Goal: Task Accomplishment & Management: Use online tool/utility

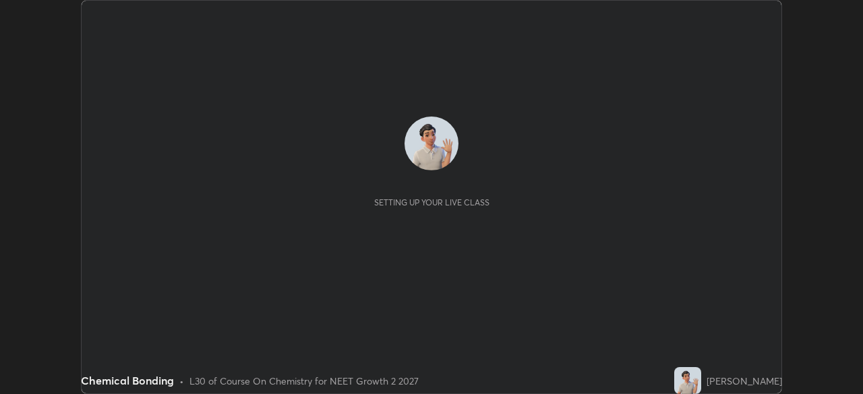
scroll to position [394, 863]
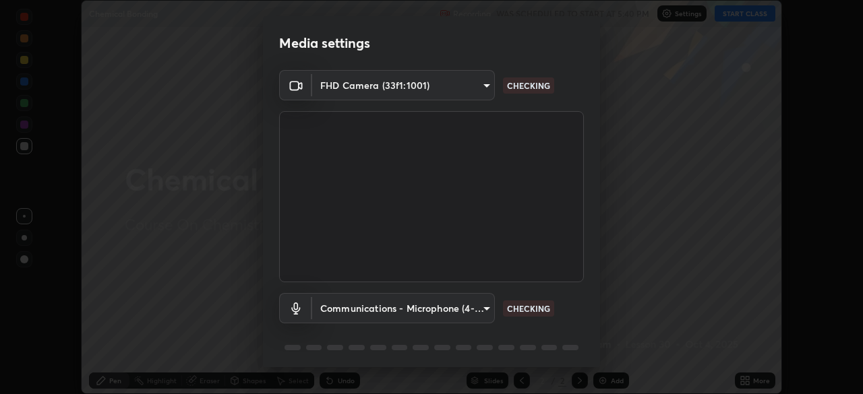
type input "58bb2390f23c468440353df0479802826a2cf34cec2d2474d9d64101ba3878b9"
type input "communications"
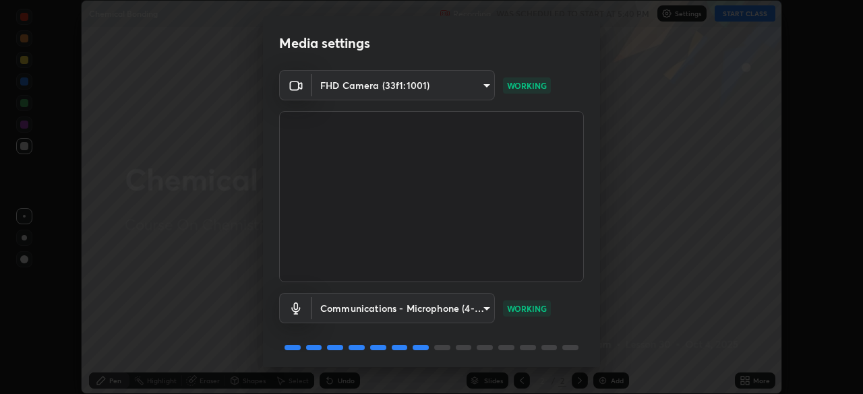
scroll to position [48, 0]
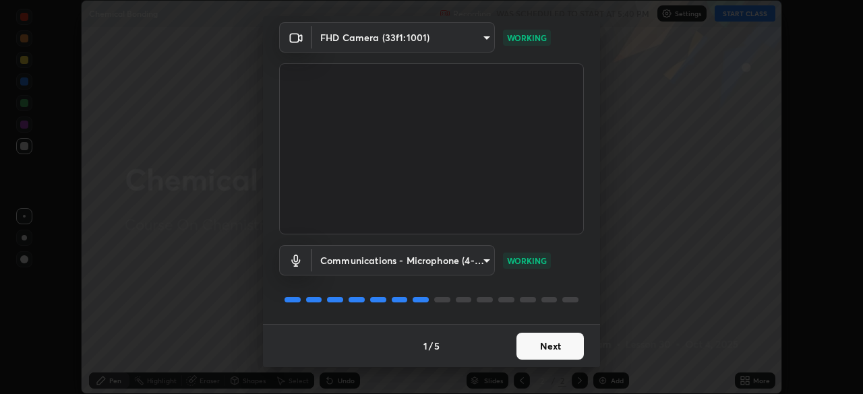
click at [539, 349] on button "Next" at bounding box center [550, 346] width 67 height 27
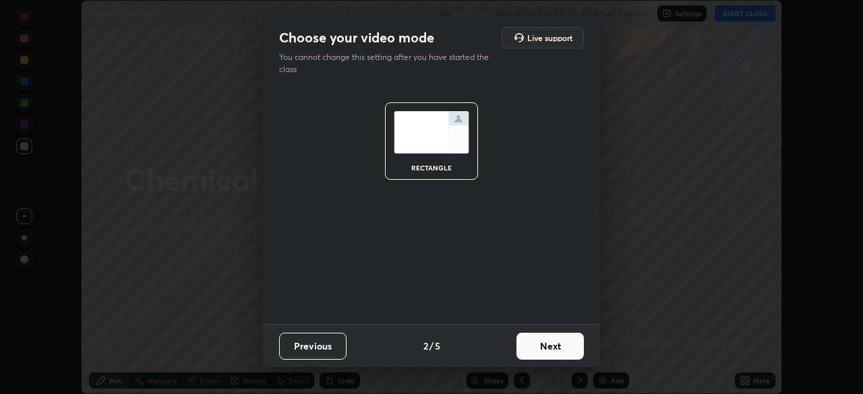
click at [546, 354] on button "Next" at bounding box center [550, 346] width 67 height 27
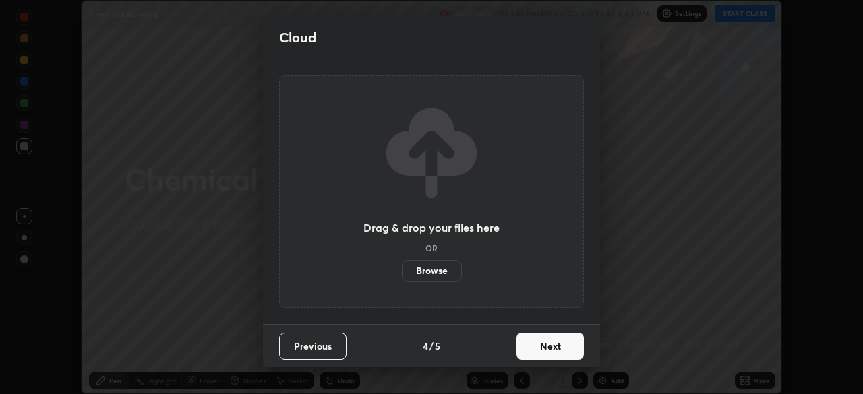
click at [549, 351] on button "Next" at bounding box center [550, 346] width 67 height 27
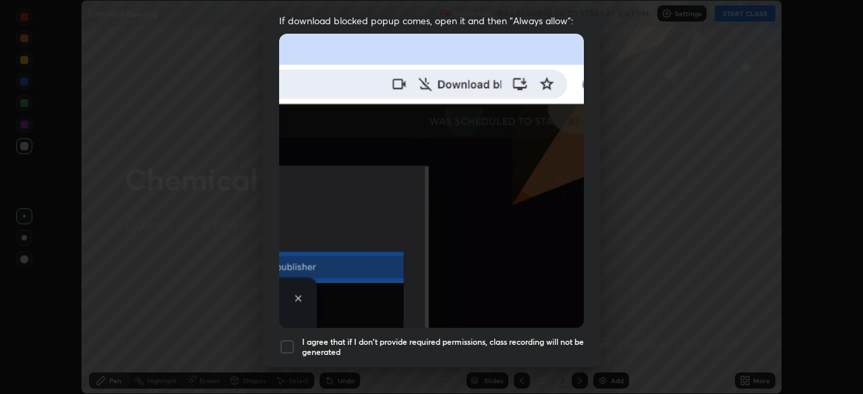
scroll to position [323, 0]
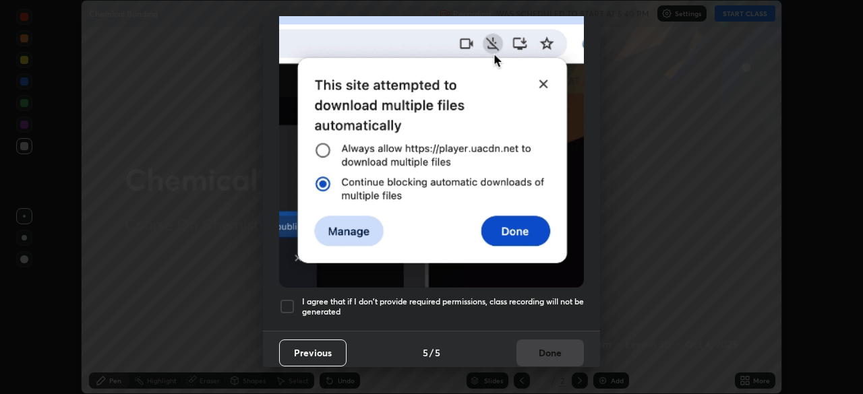
click at [519, 297] on h5 "I agree that if I don't provide required permissions, class recording will not …" at bounding box center [443, 307] width 282 height 21
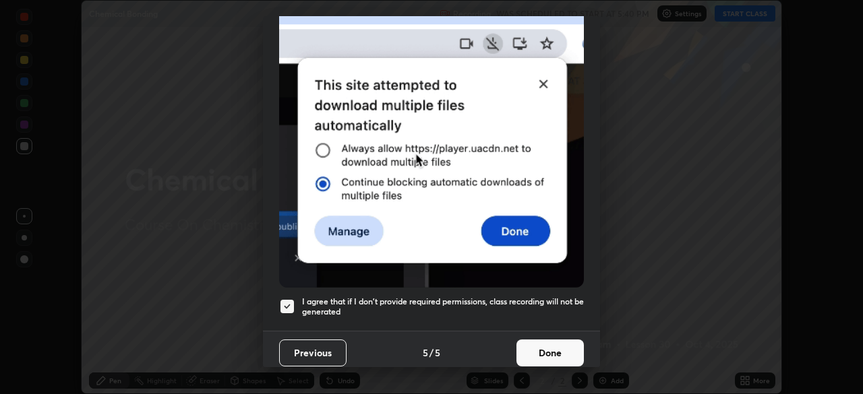
click at [538, 344] on button "Done" at bounding box center [550, 353] width 67 height 27
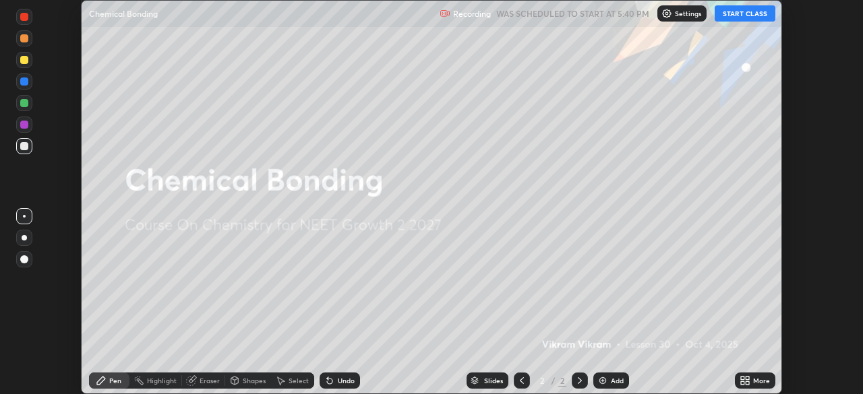
click at [739, 14] on button "START CLASS" at bounding box center [745, 13] width 61 height 16
click at [606, 384] on img at bounding box center [602, 381] width 11 height 11
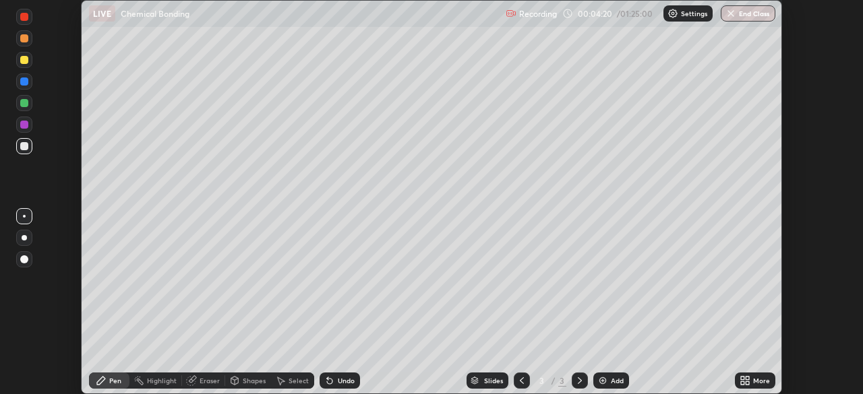
click at [612, 378] on div "Add" at bounding box center [617, 381] width 13 height 7
click at [18, 87] on div at bounding box center [24, 81] width 16 height 16
click at [24, 107] on div at bounding box center [24, 103] width 8 height 8
click at [26, 85] on div at bounding box center [24, 82] width 8 height 8
click at [19, 98] on div at bounding box center [24, 103] width 16 height 16
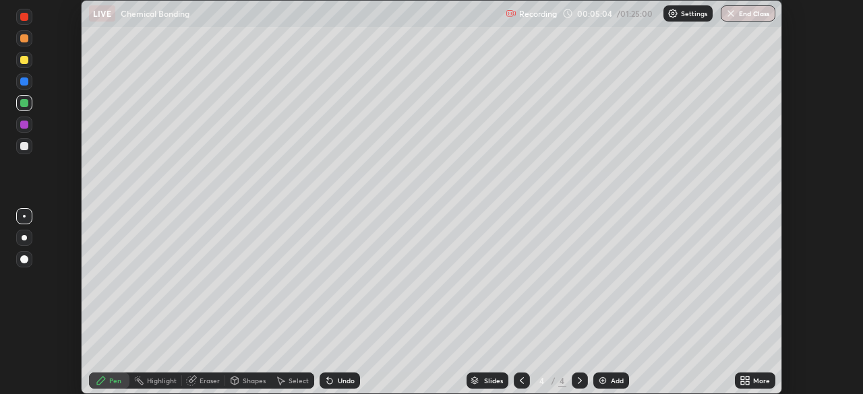
click at [23, 141] on div at bounding box center [24, 146] width 16 height 16
click at [26, 127] on div at bounding box center [24, 125] width 8 height 8
click at [51, 247] on div "Setting up your live class" at bounding box center [431, 197] width 863 height 394
click at [24, 62] on div at bounding box center [24, 60] width 8 height 8
click at [518, 388] on div at bounding box center [522, 381] width 16 height 16
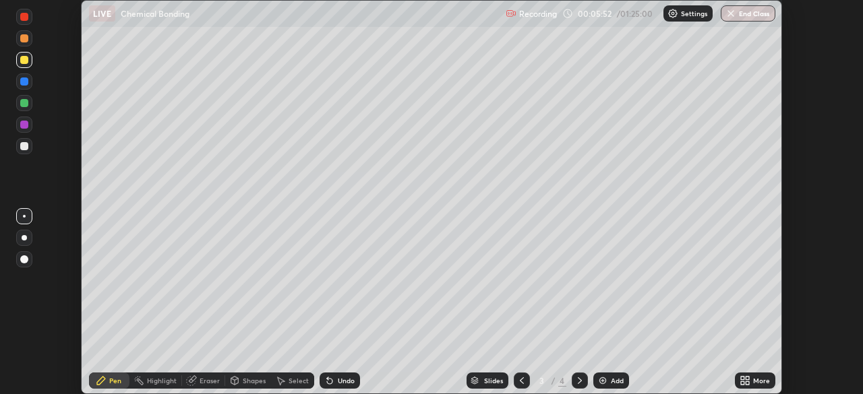
click at [577, 382] on icon at bounding box center [580, 381] width 11 height 11
click at [22, 146] on div at bounding box center [24, 146] width 8 height 8
click at [26, 123] on div at bounding box center [24, 125] width 8 height 8
click at [24, 62] on div at bounding box center [24, 60] width 8 height 8
click at [30, 83] on div at bounding box center [24, 81] width 16 height 16
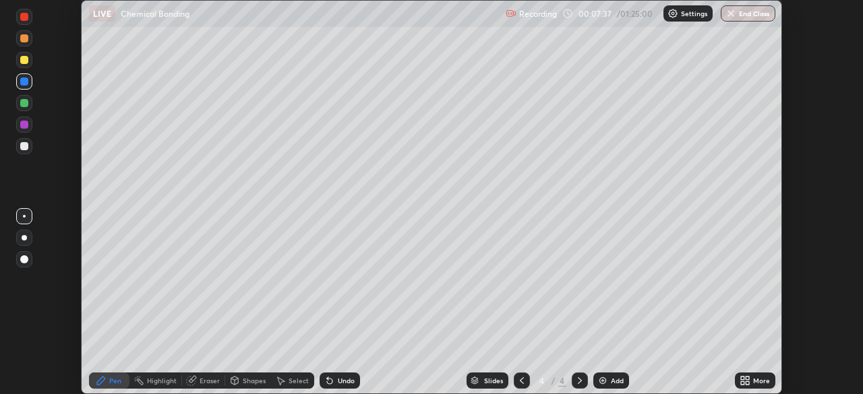
click at [26, 63] on div at bounding box center [24, 60] width 8 height 8
click at [26, 109] on div at bounding box center [24, 103] width 16 height 16
click at [520, 381] on icon at bounding box center [522, 381] width 11 height 11
click at [577, 381] on icon at bounding box center [580, 381] width 11 height 11
click at [605, 384] on img at bounding box center [602, 381] width 11 height 11
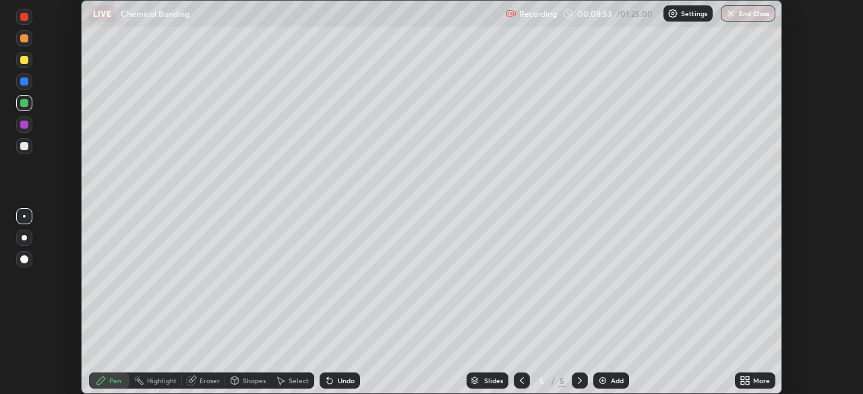
click at [25, 63] on div at bounding box center [24, 60] width 8 height 8
click at [25, 83] on div at bounding box center [24, 82] width 8 height 8
click at [25, 130] on div at bounding box center [24, 125] width 16 height 16
click at [604, 386] on img at bounding box center [602, 381] width 11 height 11
click at [338, 384] on div "Undo" at bounding box center [346, 381] width 17 height 7
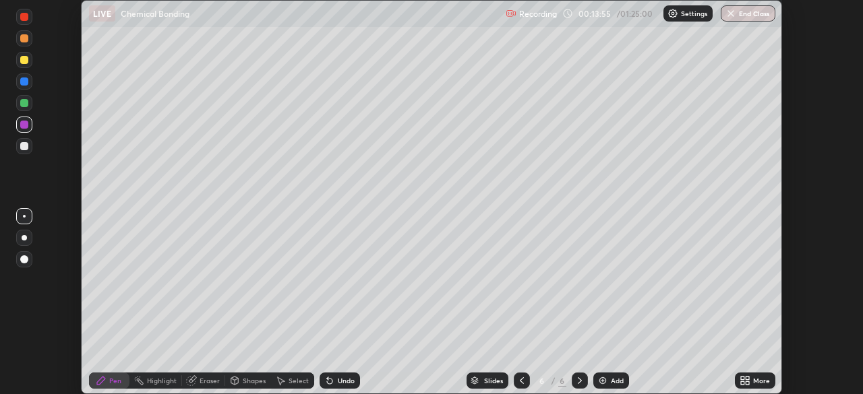
click at [26, 61] on div at bounding box center [24, 60] width 8 height 8
click at [22, 150] on div at bounding box center [24, 146] width 8 height 8
click at [609, 380] on div "Add" at bounding box center [611, 381] width 36 height 16
click at [514, 386] on div at bounding box center [522, 381] width 16 height 16
click at [578, 384] on icon at bounding box center [580, 381] width 4 height 7
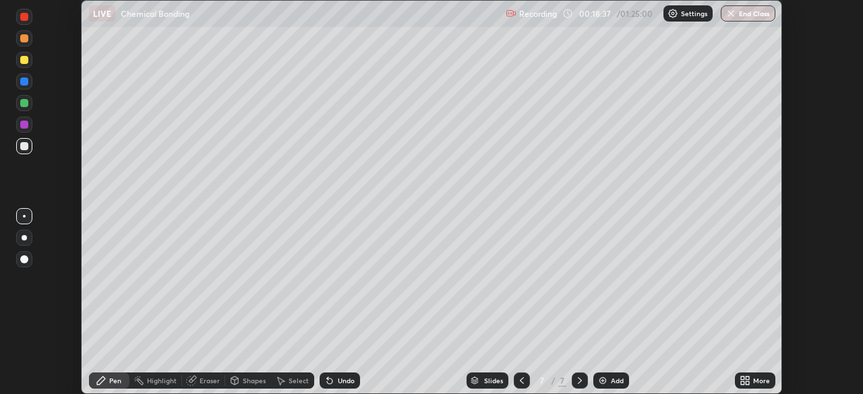
click at [519, 380] on icon at bounding box center [522, 381] width 11 height 11
click at [517, 376] on icon at bounding box center [522, 381] width 11 height 11
click at [575, 379] on icon at bounding box center [580, 381] width 11 height 11
click at [579, 381] on icon at bounding box center [580, 381] width 11 height 11
click at [514, 373] on div at bounding box center [522, 380] width 16 height 27
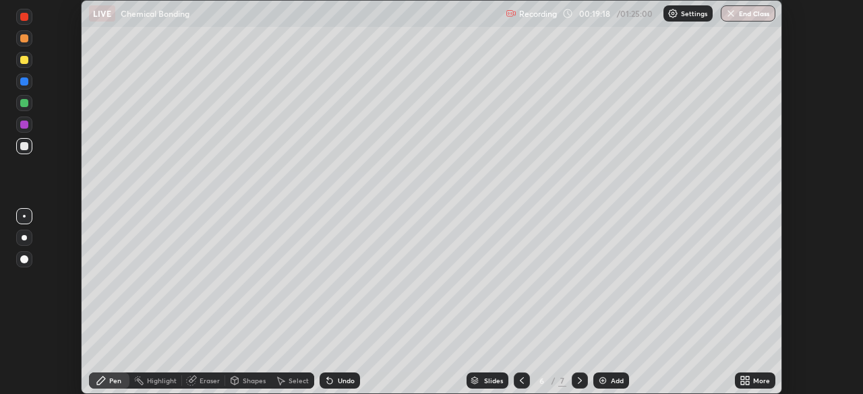
click at [578, 381] on icon at bounding box center [580, 381] width 11 height 11
click at [330, 383] on icon at bounding box center [329, 381] width 5 height 5
click at [517, 386] on icon at bounding box center [522, 381] width 11 height 11
click at [578, 381] on icon at bounding box center [580, 381] width 11 height 11
click at [206, 381] on div "Eraser" at bounding box center [210, 381] width 20 height 7
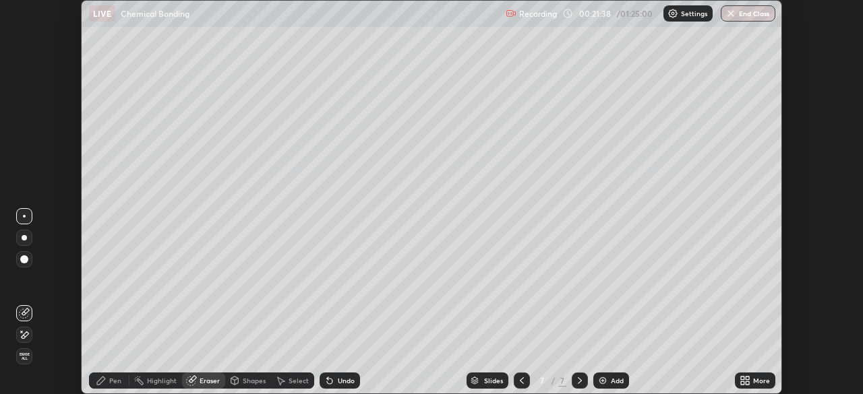
click at [22, 359] on span "Erase all" at bounding box center [24, 357] width 15 height 8
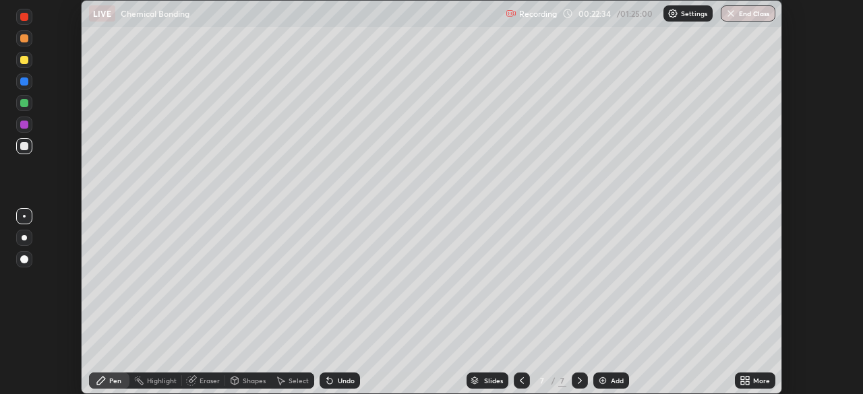
click at [25, 81] on div at bounding box center [24, 82] width 8 height 8
click at [24, 103] on div at bounding box center [24, 103] width 8 height 8
click at [331, 388] on div "Undo" at bounding box center [340, 381] width 40 height 16
click at [240, 380] on div "Shapes" at bounding box center [248, 381] width 46 height 16
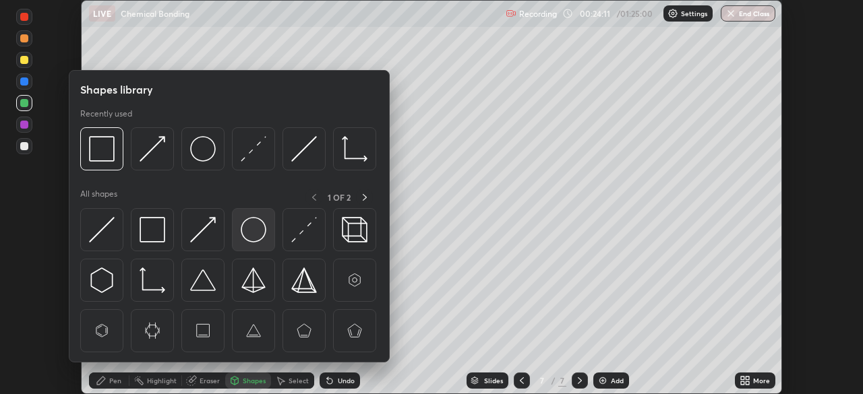
click at [247, 237] on img at bounding box center [254, 230] width 26 height 26
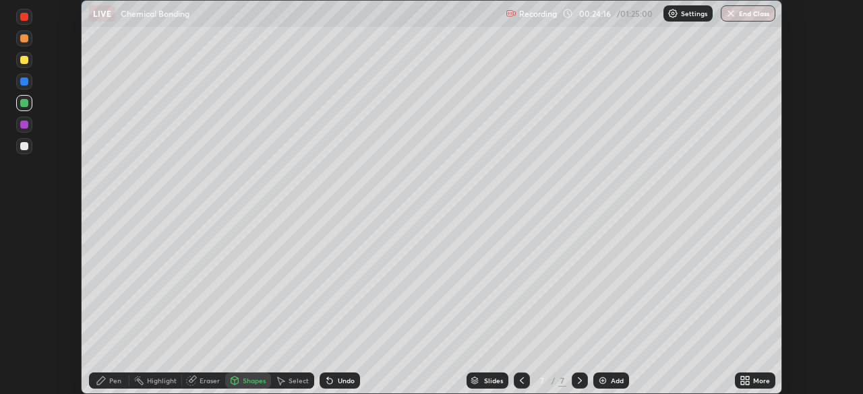
click at [108, 386] on div "Pen" at bounding box center [109, 381] width 40 height 16
click at [167, 380] on div "Highlight" at bounding box center [162, 381] width 30 height 7
click at [248, 382] on div "Shapes" at bounding box center [254, 381] width 23 height 7
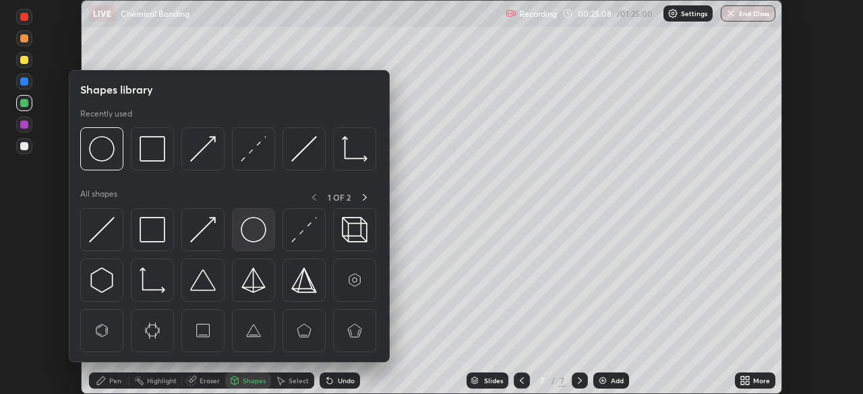
click at [257, 234] on img at bounding box center [254, 230] width 26 height 26
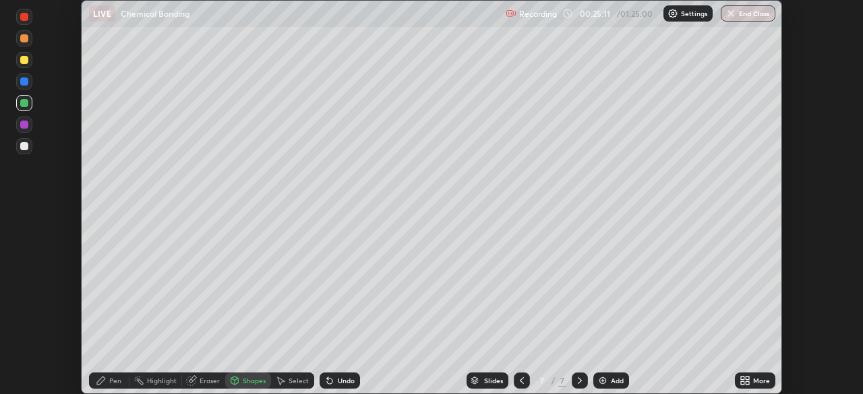
click at [252, 382] on div "Shapes" at bounding box center [254, 381] width 23 height 7
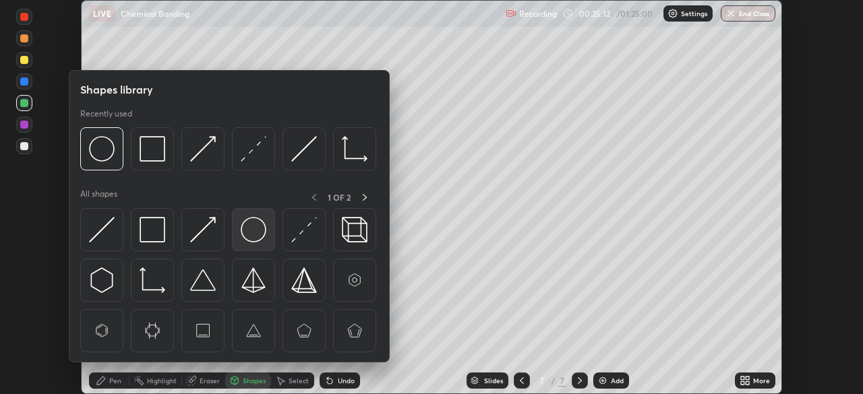
click at [260, 234] on img at bounding box center [254, 230] width 26 height 26
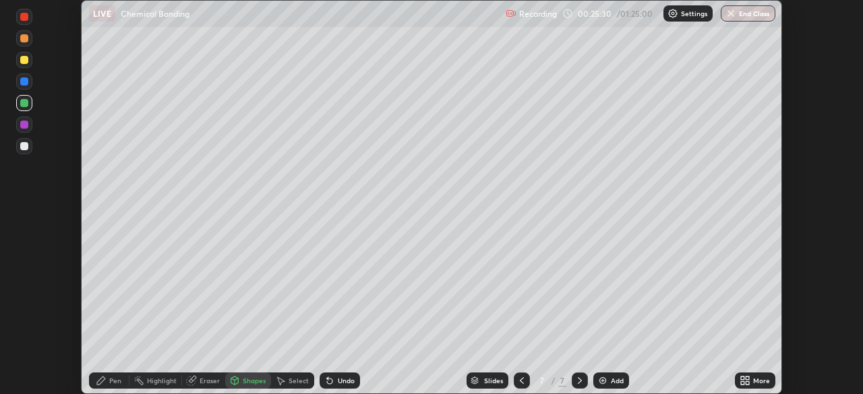
click at [290, 383] on div "Select" at bounding box center [299, 381] width 20 height 7
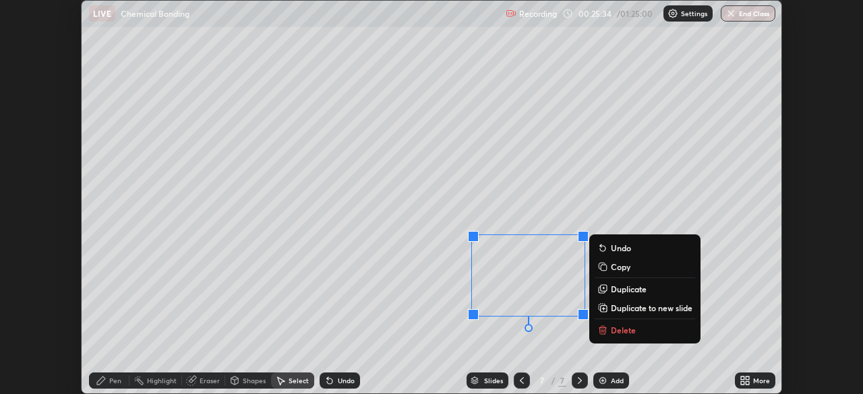
click at [626, 259] on button "Copy" at bounding box center [645, 267] width 100 height 16
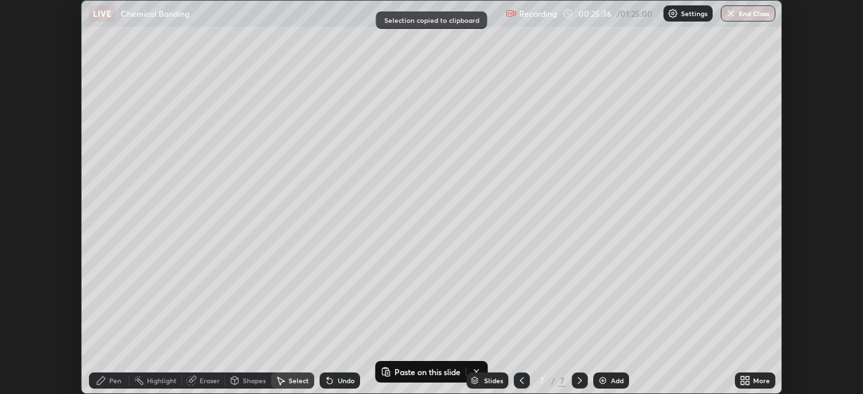
click at [125, 376] on div "Pen" at bounding box center [109, 381] width 40 height 16
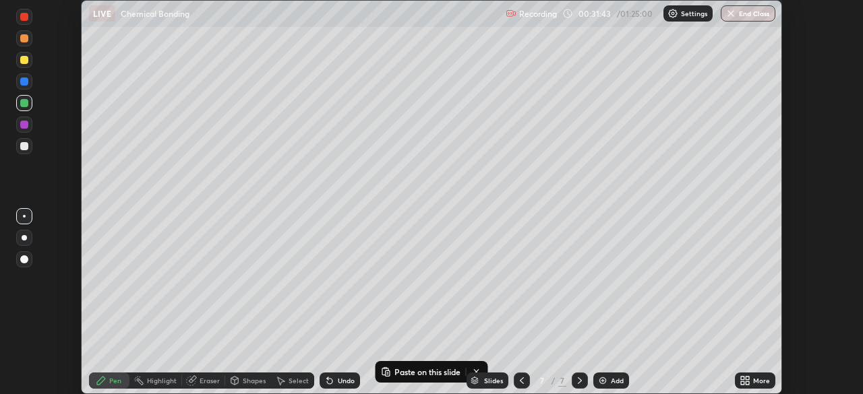
click at [602, 382] on img at bounding box center [602, 381] width 11 height 11
click at [480, 370] on div "Slides 8 / 8 Add" at bounding box center [547, 380] width 375 height 27
click at [475, 372] on div "Slides 8 / 8 Add" at bounding box center [547, 380] width 375 height 27
click at [403, 371] on div "Slides 8 / 8 Add" at bounding box center [547, 380] width 375 height 27
click at [336, 386] on div "Undo" at bounding box center [340, 381] width 40 height 16
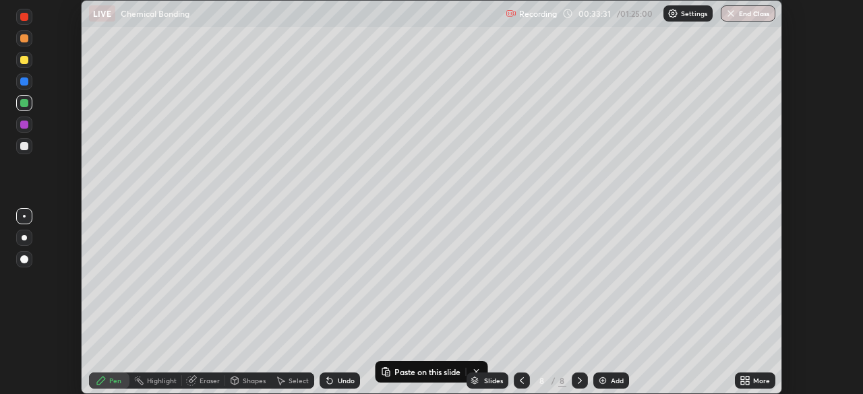
click at [337, 387] on div "Undo" at bounding box center [340, 381] width 40 height 16
click at [23, 127] on div at bounding box center [24, 125] width 8 height 8
click at [601, 380] on img at bounding box center [602, 381] width 11 height 11
click at [332, 384] on icon at bounding box center [329, 381] width 11 height 11
click at [28, 146] on div at bounding box center [24, 146] width 8 height 8
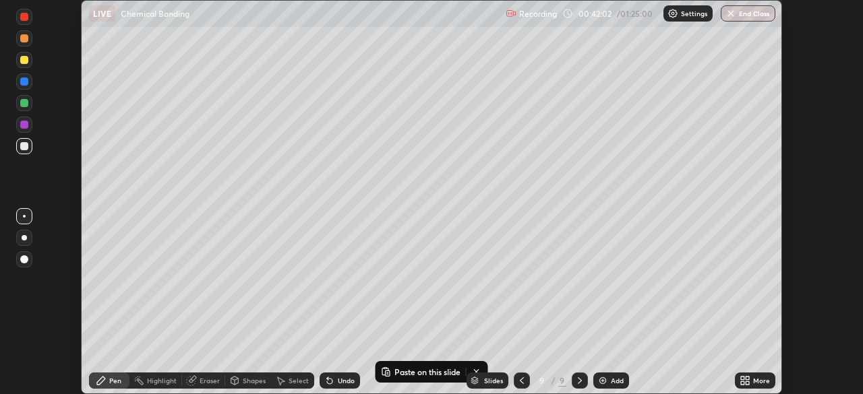
click at [22, 105] on div at bounding box center [24, 103] width 8 height 8
click at [23, 82] on div at bounding box center [24, 82] width 8 height 8
click at [20, 150] on div at bounding box center [24, 146] width 16 height 16
click at [593, 381] on div "Add" at bounding box center [611, 381] width 36 height 16
click at [428, 368] on div "Slides 10 / 10 Add" at bounding box center [547, 380] width 375 height 27
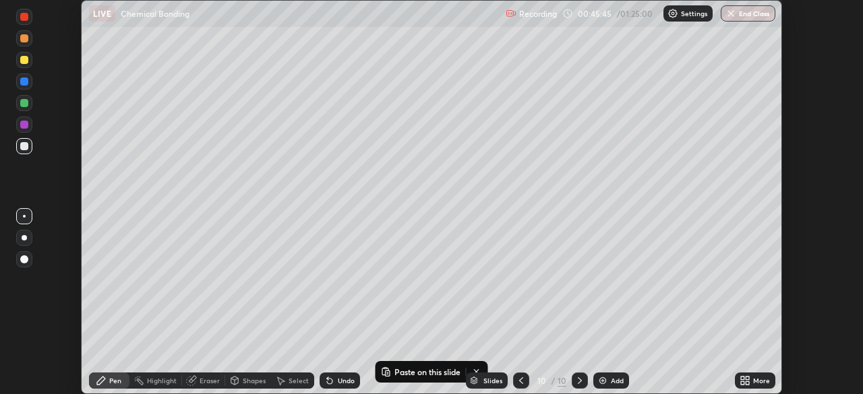
click at [477, 371] on div "Slides 10 / 10 Add" at bounding box center [547, 380] width 375 height 27
click at [23, 63] on div at bounding box center [24, 60] width 8 height 8
click at [21, 105] on div at bounding box center [24, 103] width 8 height 8
click at [338, 383] on div "Undo" at bounding box center [346, 381] width 17 height 7
click at [24, 152] on div at bounding box center [24, 146] width 16 height 16
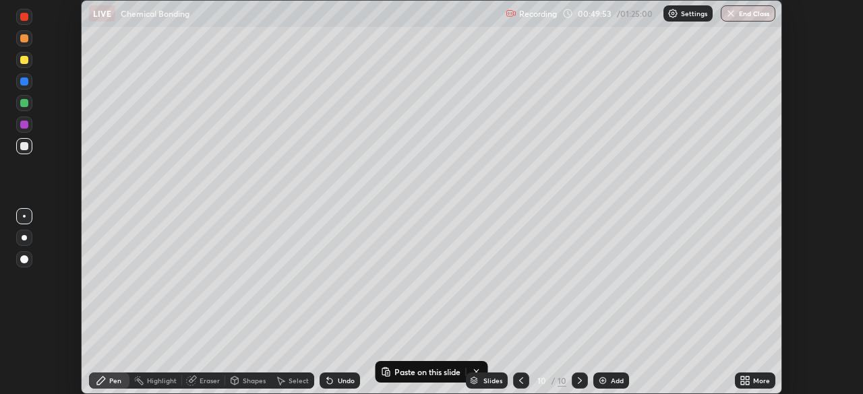
click at [25, 82] on div at bounding box center [24, 82] width 8 height 8
click at [601, 382] on img at bounding box center [602, 381] width 11 height 11
click at [514, 379] on div at bounding box center [522, 381] width 16 height 16
click at [579, 381] on icon at bounding box center [580, 381] width 11 height 11
click at [343, 380] on div "Undo" at bounding box center [346, 381] width 17 height 7
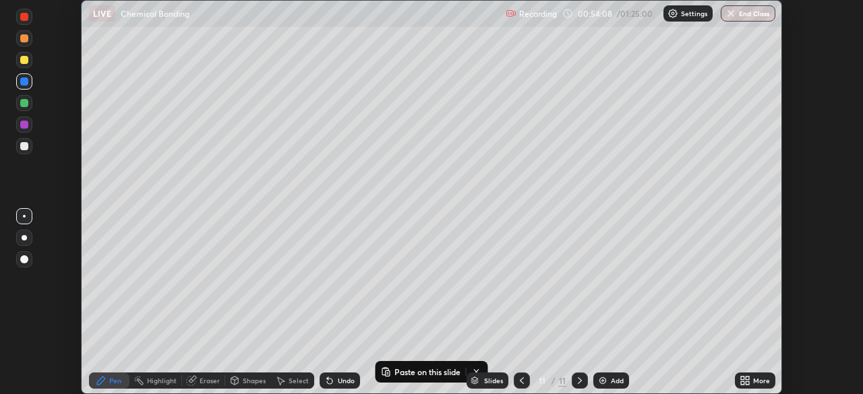
click at [340, 375] on div "Undo" at bounding box center [340, 381] width 40 height 16
click at [344, 375] on div "Undo" at bounding box center [340, 381] width 40 height 16
click at [23, 144] on div at bounding box center [24, 146] width 8 height 8
click at [24, 141] on div at bounding box center [24, 146] width 16 height 16
click at [604, 377] on img at bounding box center [602, 381] width 11 height 11
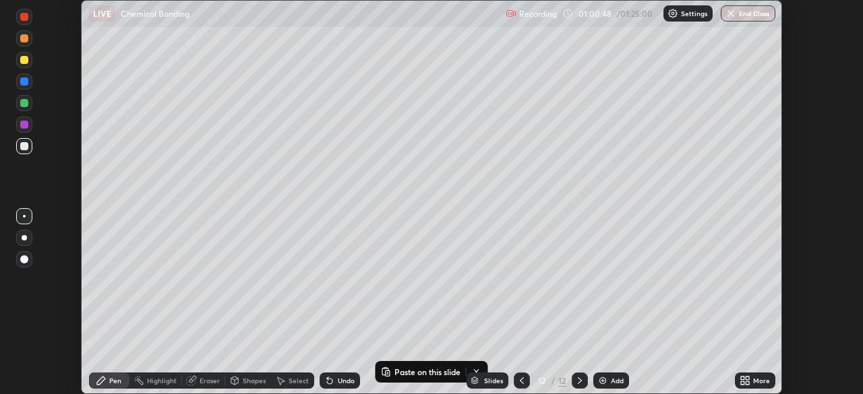
click at [24, 125] on div at bounding box center [24, 125] width 8 height 8
click at [20, 103] on div at bounding box center [24, 103] width 8 height 8
click at [18, 125] on div at bounding box center [24, 125] width 16 height 16
click at [24, 147] on div at bounding box center [24, 146] width 8 height 8
click at [342, 381] on div "Undo" at bounding box center [346, 381] width 17 height 7
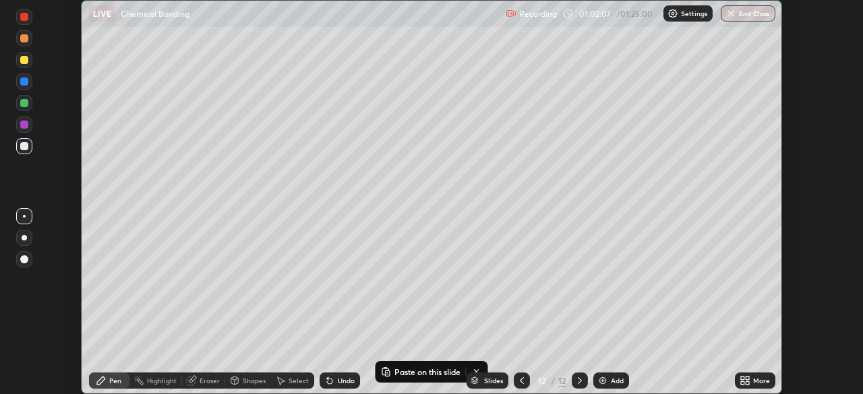
click at [342, 381] on div "Undo" at bounding box center [346, 381] width 17 height 7
click at [200, 382] on div "Eraser" at bounding box center [210, 381] width 20 height 7
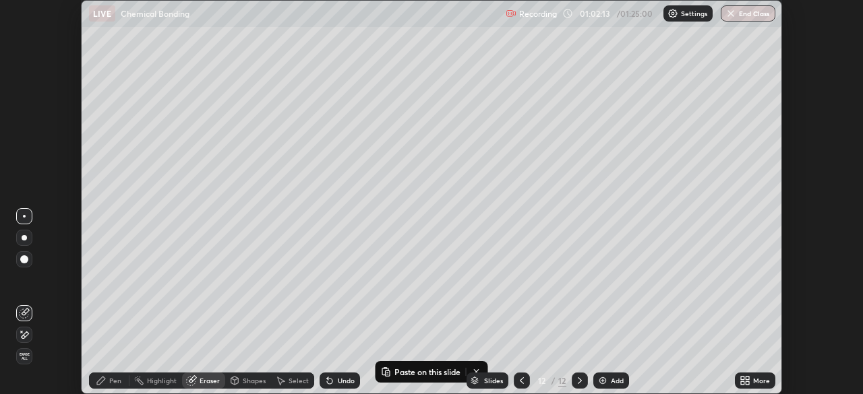
click at [115, 386] on div "Pen" at bounding box center [109, 381] width 40 height 16
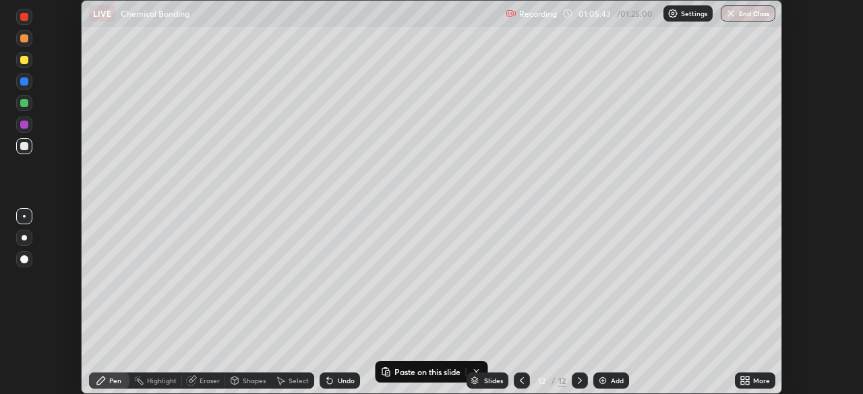
click at [613, 386] on div "Add" at bounding box center [611, 381] width 36 height 16
click at [342, 381] on div "Undo" at bounding box center [346, 381] width 17 height 7
click at [340, 388] on div "Undo" at bounding box center [340, 381] width 40 height 16
click at [23, 125] on div at bounding box center [24, 125] width 8 height 8
click at [328, 382] on icon at bounding box center [329, 381] width 5 height 5
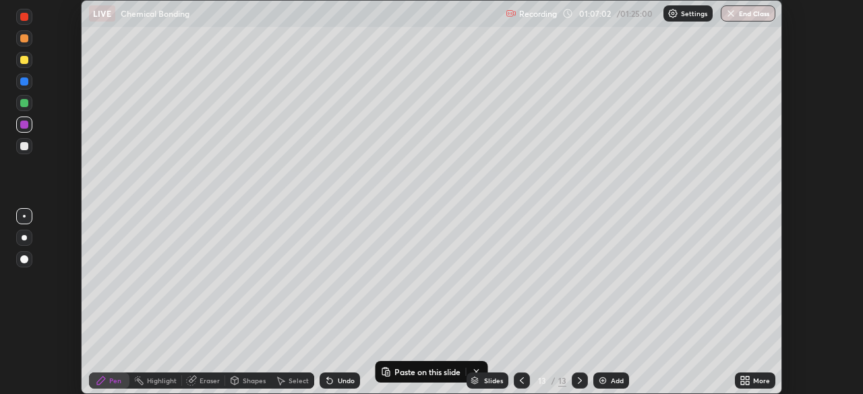
click at [16, 109] on div at bounding box center [24, 103] width 16 height 22
click at [343, 382] on div "Undo" at bounding box center [346, 381] width 17 height 7
click at [344, 382] on div "Undo" at bounding box center [346, 381] width 17 height 7
click at [21, 82] on div at bounding box center [24, 82] width 8 height 8
click at [347, 381] on div "Undo" at bounding box center [346, 381] width 17 height 7
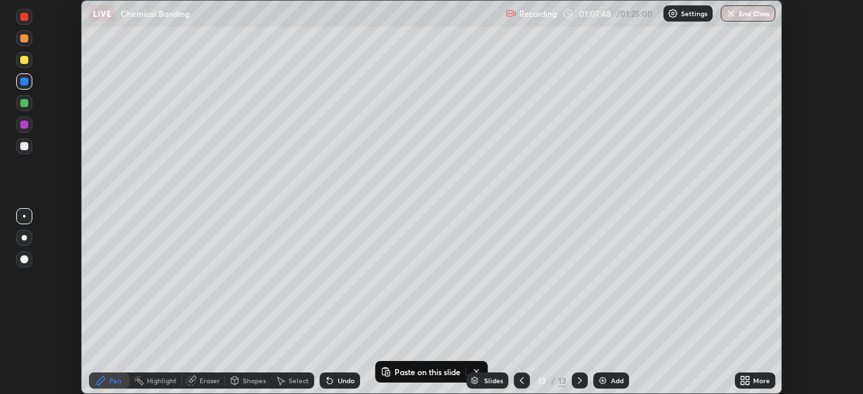
click at [347, 382] on div "Undo" at bounding box center [346, 381] width 17 height 7
click at [338, 384] on div "Undo" at bounding box center [346, 381] width 17 height 7
click at [18, 149] on div at bounding box center [24, 146] width 16 height 16
click at [342, 382] on div "Undo" at bounding box center [346, 381] width 17 height 7
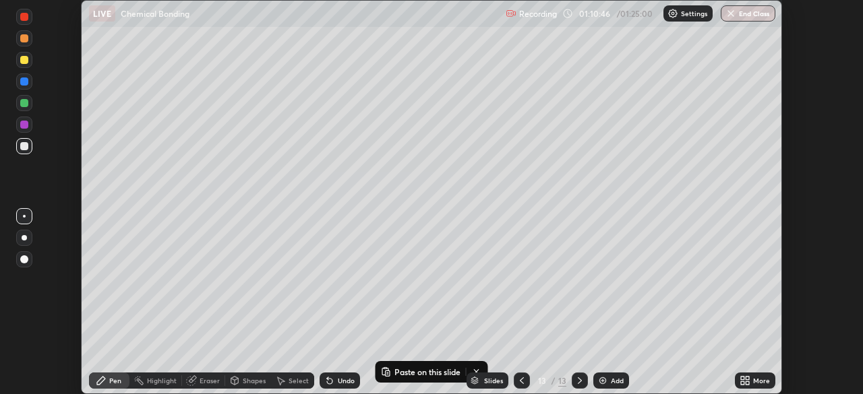
click at [351, 386] on div "Undo" at bounding box center [340, 381] width 40 height 16
click at [604, 381] on img at bounding box center [602, 381] width 11 height 11
click at [342, 381] on div "Undo" at bounding box center [346, 381] width 17 height 7
click at [338, 384] on div "Undo" at bounding box center [346, 381] width 17 height 7
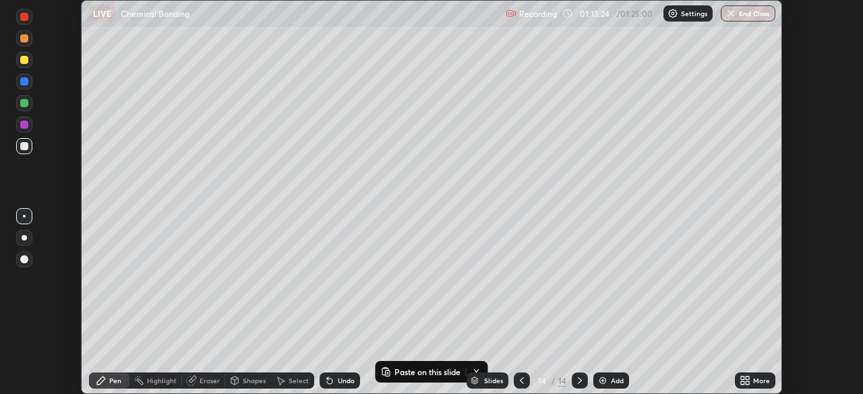
click at [334, 375] on div "Undo" at bounding box center [340, 381] width 40 height 16
click at [343, 384] on div "Undo" at bounding box center [346, 381] width 17 height 7
click at [344, 388] on div "Undo" at bounding box center [340, 381] width 40 height 16
click at [339, 375] on div "Undo" at bounding box center [340, 381] width 40 height 16
click at [336, 374] on div "Undo" at bounding box center [340, 381] width 40 height 16
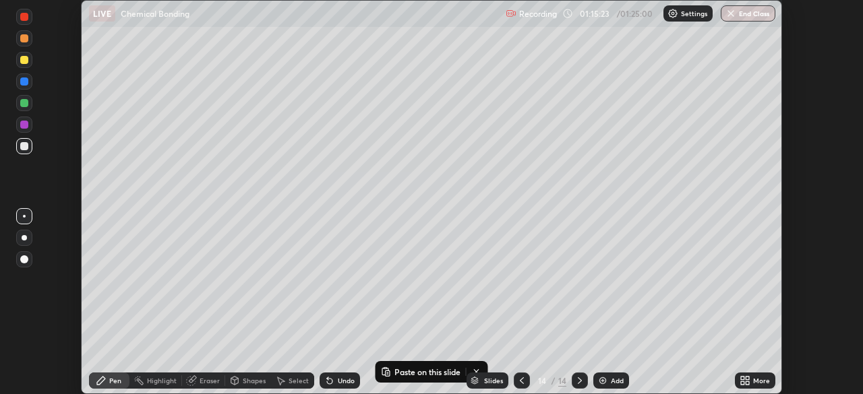
click at [330, 382] on icon at bounding box center [329, 381] width 5 height 5
click at [320, 383] on div "Undo" at bounding box center [340, 381] width 40 height 16
click at [320, 386] on div "Undo" at bounding box center [340, 381] width 40 height 16
click at [22, 102] on div at bounding box center [24, 103] width 8 height 8
click at [338, 380] on div "Undo" at bounding box center [346, 381] width 17 height 7
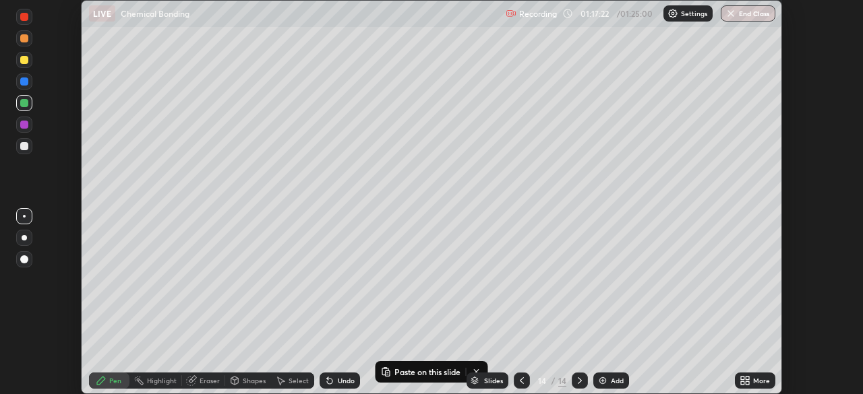
click at [200, 382] on div "Eraser" at bounding box center [210, 381] width 20 height 7
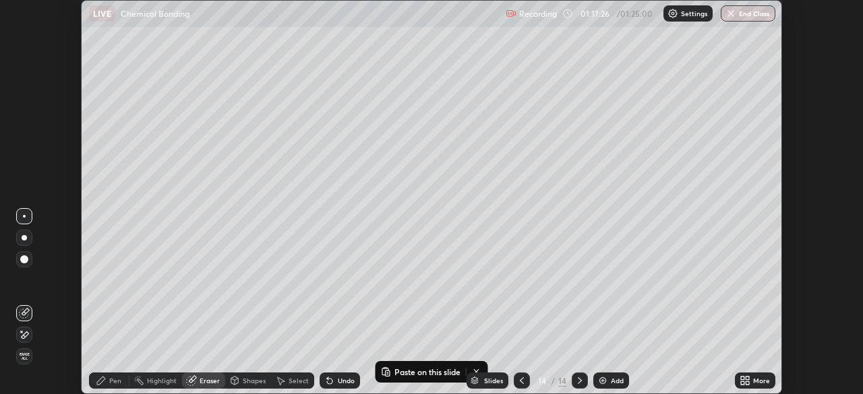
click at [117, 378] on div "Pen" at bounding box center [115, 381] width 12 height 7
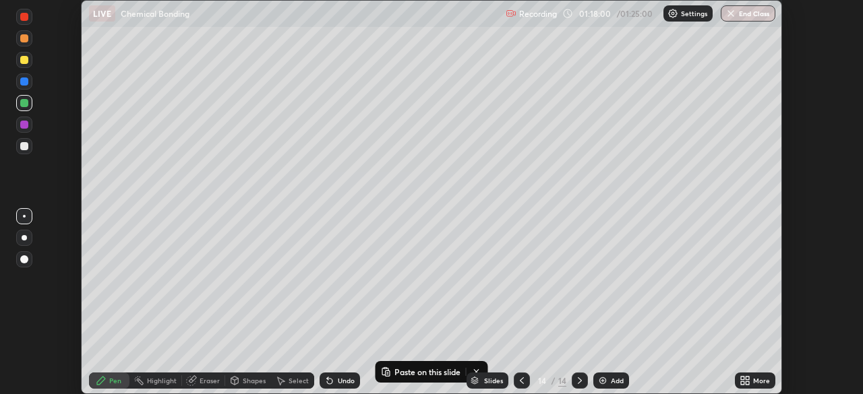
click at [26, 59] on div at bounding box center [24, 60] width 8 height 8
click at [603, 386] on div "Add" at bounding box center [611, 381] width 36 height 16
click at [243, 380] on div "Shapes" at bounding box center [254, 381] width 23 height 7
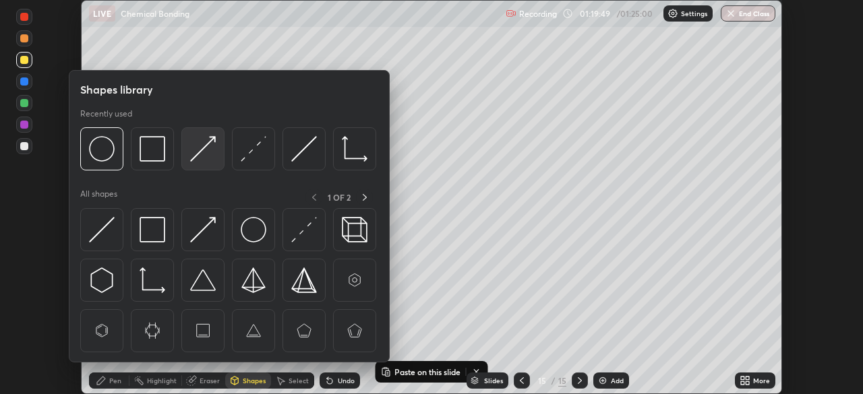
click at [208, 152] on img at bounding box center [203, 149] width 26 height 26
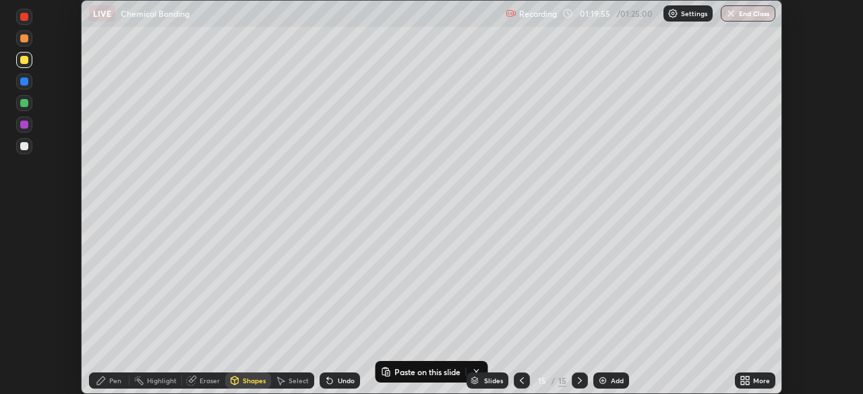
click at [24, 104] on div at bounding box center [24, 103] width 8 height 8
click at [342, 388] on div "Undo" at bounding box center [340, 381] width 40 height 16
click at [345, 386] on div "Undo" at bounding box center [340, 381] width 40 height 16
click at [115, 386] on div "Pen" at bounding box center [109, 381] width 40 height 16
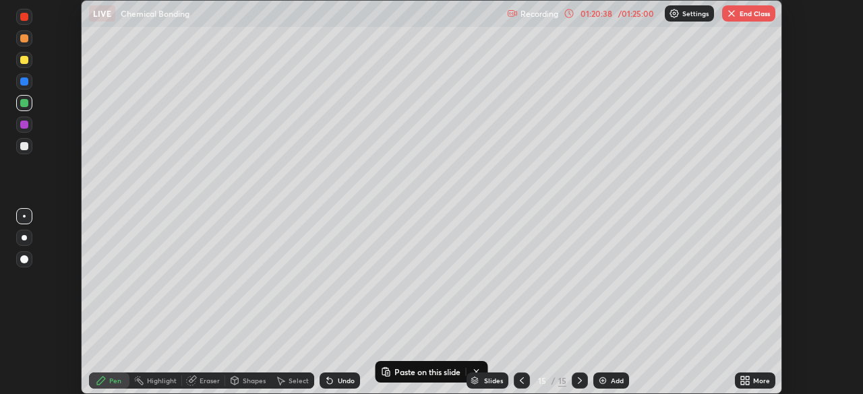
click at [24, 125] on div at bounding box center [24, 125] width 8 height 8
click at [335, 384] on div "Undo" at bounding box center [340, 381] width 40 height 16
click at [338, 380] on div "Undo" at bounding box center [346, 381] width 17 height 7
click at [339, 378] on div "Undo" at bounding box center [346, 381] width 17 height 7
click at [205, 373] on div "Eraser" at bounding box center [203, 381] width 43 height 16
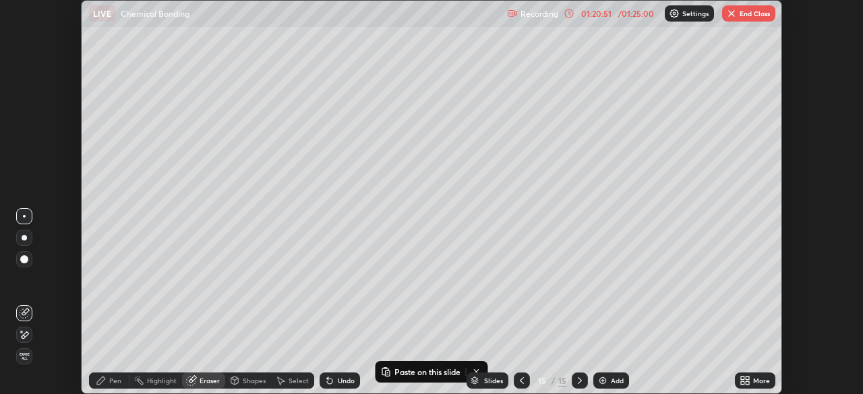
click at [107, 380] on div "Pen" at bounding box center [109, 381] width 40 height 16
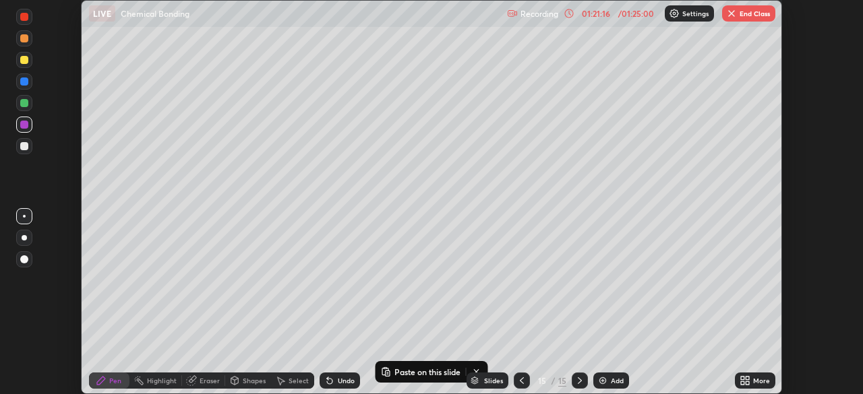
click at [24, 103] on div at bounding box center [24, 103] width 8 height 8
click at [24, 127] on div at bounding box center [24, 125] width 8 height 8
click at [24, 101] on div at bounding box center [24, 103] width 8 height 8
click at [22, 103] on div at bounding box center [24, 103] width 8 height 8
click at [522, 380] on icon at bounding box center [522, 381] width 11 height 11
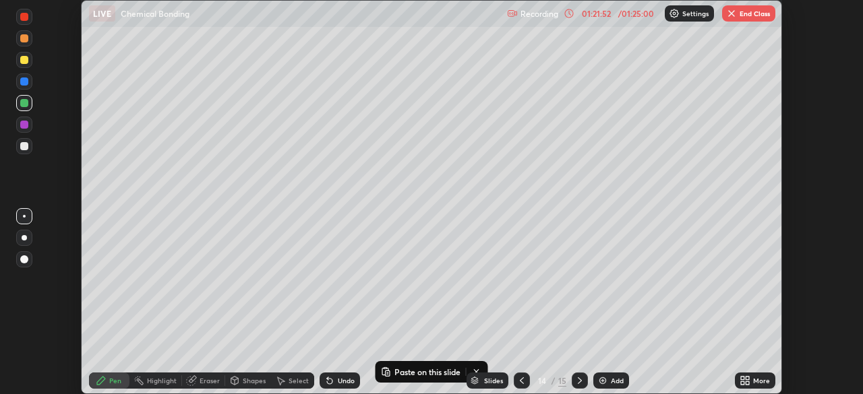
click at [572, 378] on div at bounding box center [580, 381] width 16 height 16
click at [579, 381] on icon at bounding box center [580, 381] width 11 height 11
click at [22, 125] on div at bounding box center [24, 125] width 8 height 8
click at [24, 105] on div at bounding box center [24, 103] width 8 height 8
click at [342, 380] on div "Undo" at bounding box center [346, 381] width 17 height 7
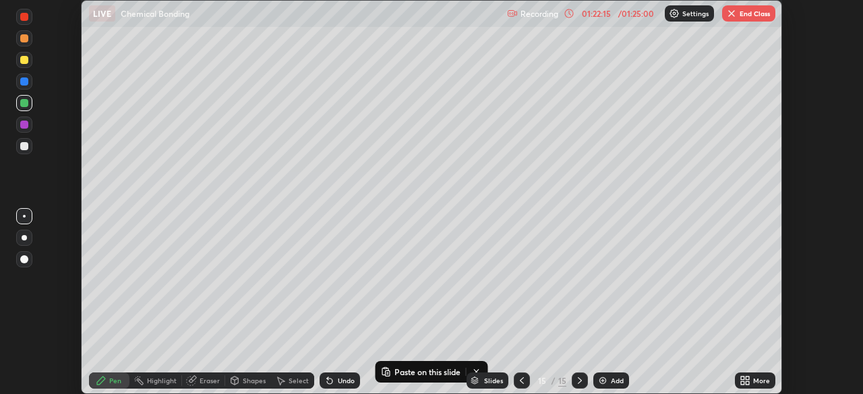
click at [338, 378] on div "Undo" at bounding box center [346, 381] width 17 height 7
click at [21, 81] on div at bounding box center [24, 82] width 8 height 8
click at [348, 382] on div "Undo" at bounding box center [346, 381] width 17 height 7
click at [252, 381] on div "Shapes" at bounding box center [254, 381] width 23 height 7
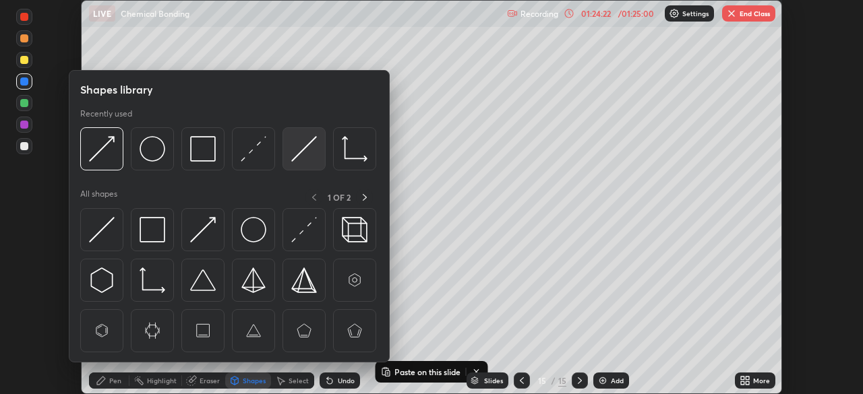
click at [300, 157] on img at bounding box center [304, 149] width 26 height 26
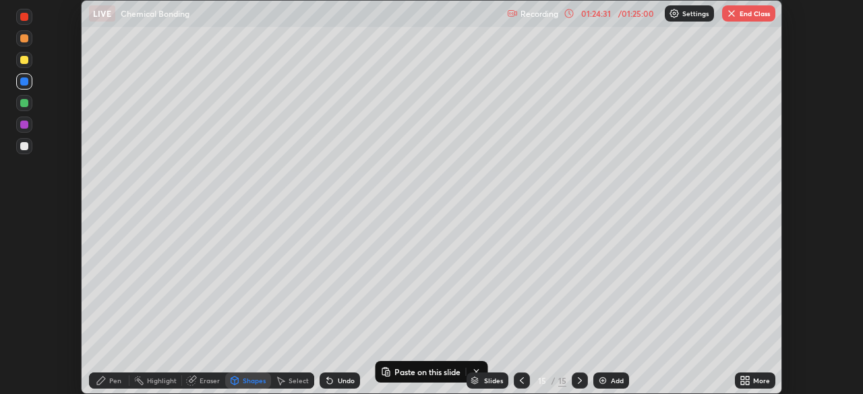
click at [335, 375] on div "Undo" at bounding box center [340, 381] width 40 height 16
click at [338, 378] on div "Undo" at bounding box center [346, 381] width 17 height 7
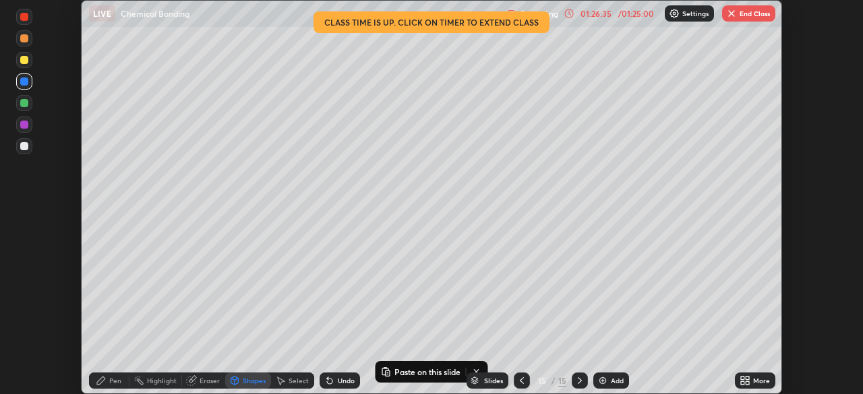
click at [612, 379] on div "Add" at bounding box center [617, 381] width 13 height 7
click at [28, 125] on div at bounding box center [24, 125] width 8 height 8
click at [343, 383] on div "Undo" at bounding box center [346, 381] width 17 height 7
click at [114, 378] on div "Pen" at bounding box center [115, 381] width 12 height 7
click at [26, 83] on div at bounding box center [24, 82] width 8 height 8
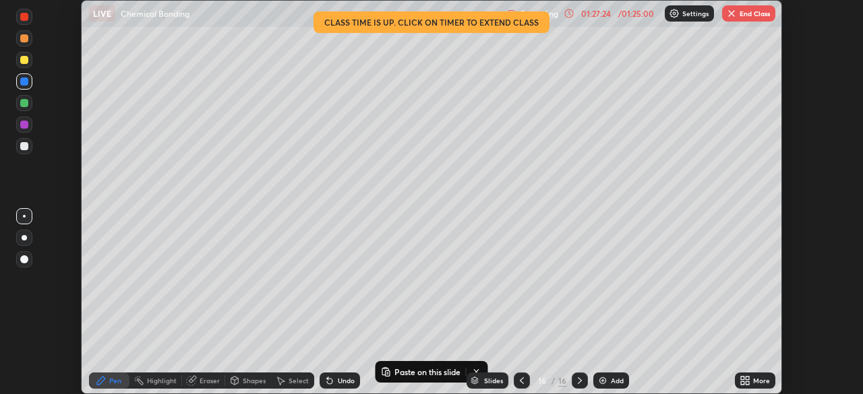
click at [24, 127] on div at bounding box center [24, 125] width 8 height 8
click at [22, 100] on div at bounding box center [24, 103] width 8 height 8
click at [349, 374] on div "Undo" at bounding box center [340, 381] width 40 height 16
click at [347, 378] on div "Undo" at bounding box center [346, 381] width 17 height 7
click at [736, 17] on img "button" at bounding box center [731, 13] width 11 height 11
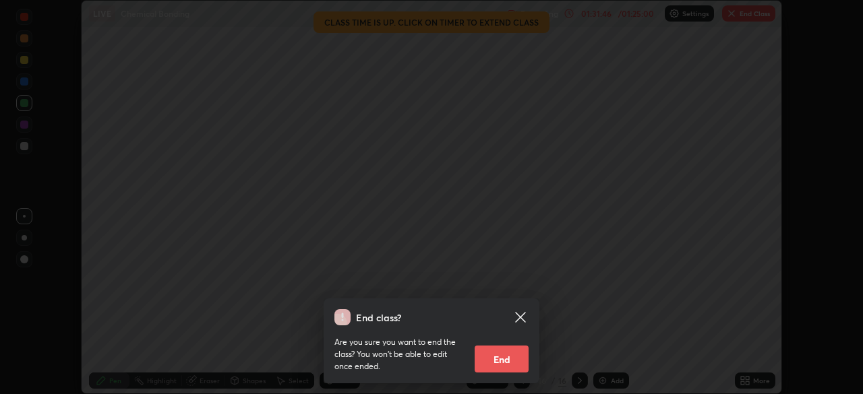
click at [502, 360] on button "End" at bounding box center [502, 359] width 54 height 27
